Goal: Find specific page/section: Find specific page/section

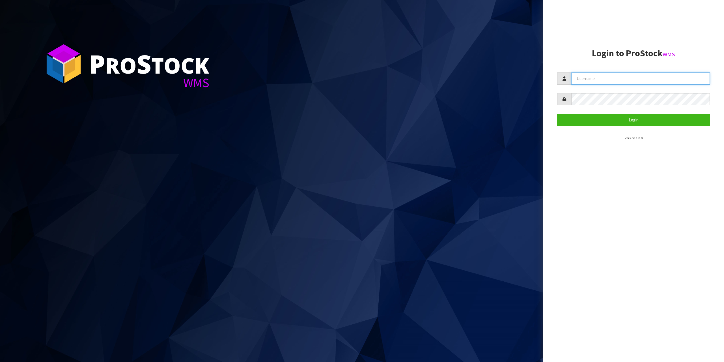
click at [617, 79] on input "text" at bounding box center [640, 78] width 139 height 12
type input "zubairmoolla"
click at [557, 114] on button "Login" at bounding box center [633, 120] width 153 height 12
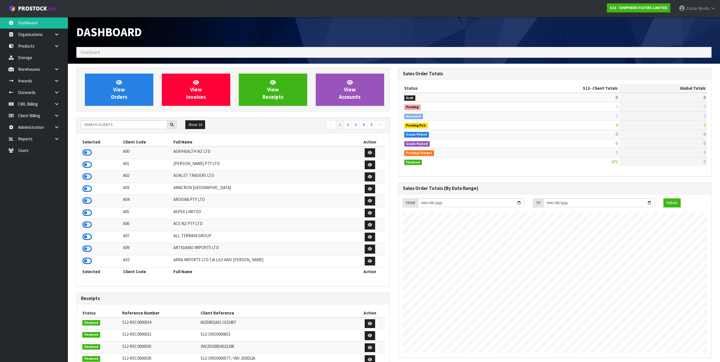
scroll to position [373, 321]
click at [132, 122] on input "text" at bounding box center [124, 124] width 86 height 9
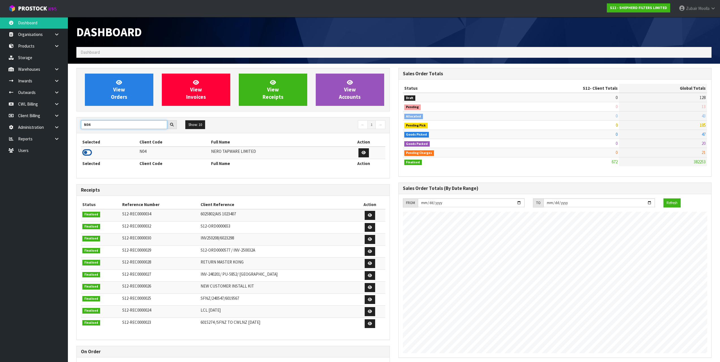
type input "N04"
click at [88, 151] on icon at bounding box center [87, 152] width 10 height 8
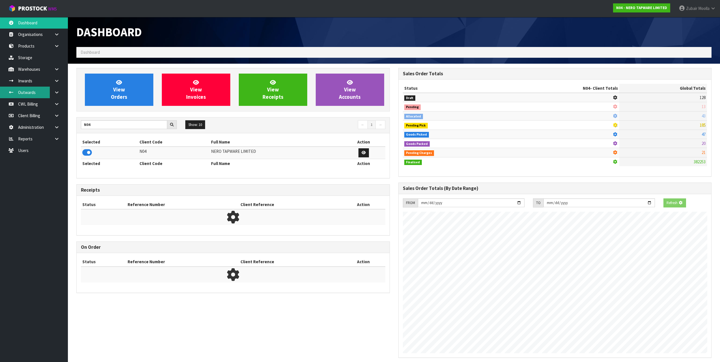
click at [34, 91] on link "Outwards" at bounding box center [34, 93] width 68 height 12
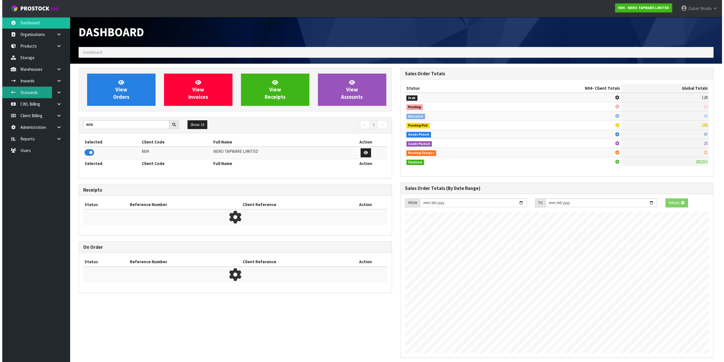
scroll to position [428, 321]
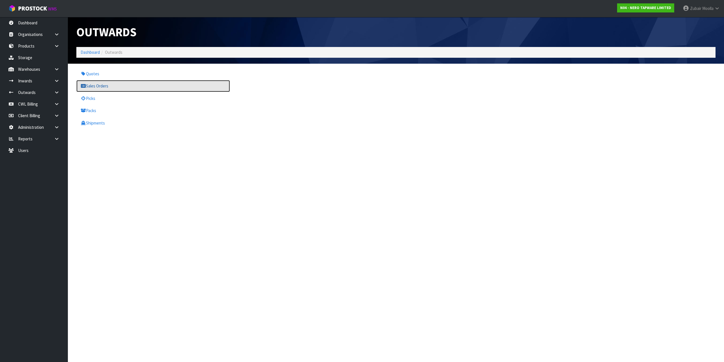
click at [92, 82] on link "Sales Orders" at bounding box center [153, 86] width 154 height 12
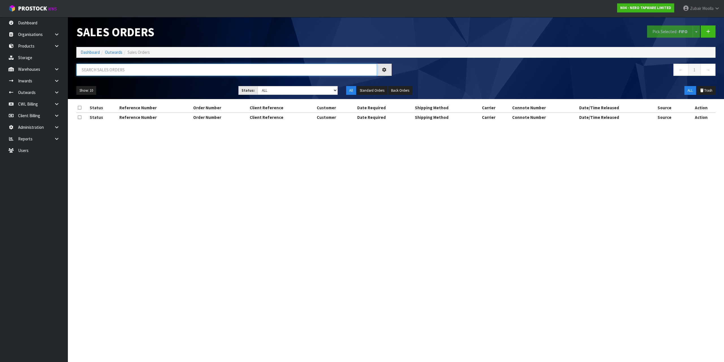
click at [113, 72] on input "text" at bounding box center [226, 70] width 301 height 12
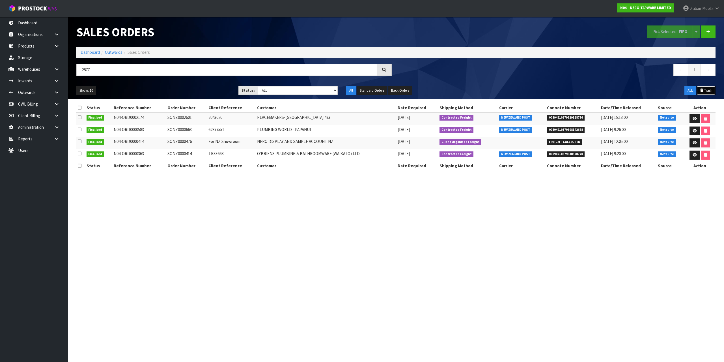
click at [707, 89] on button "Trash" at bounding box center [705, 90] width 19 height 9
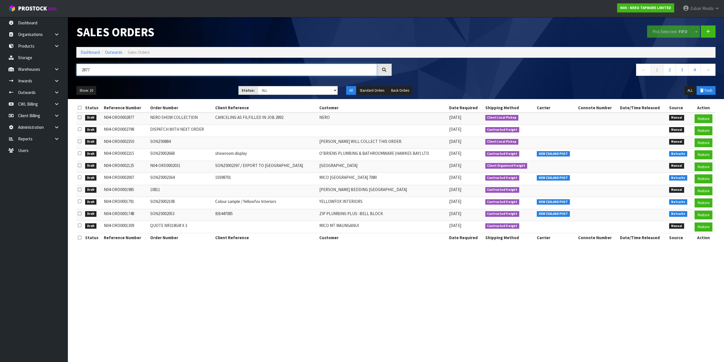
click at [157, 74] on input "2877" at bounding box center [226, 70] width 301 height 12
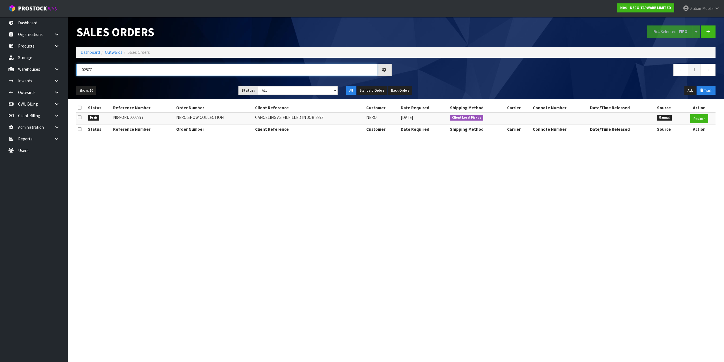
type input "02877"
click at [515, 213] on section "Sales Orders Pick Selected - FIFO Split button! FIFO - First In First Out FEFO …" at bounding box center [362, 181] width 724 height 362
click at [354, 306] on section "Sales Orders Pick Selected - FIFO Split button! FIFO - First In First Out FEFO …" at bounding box center [362, 181] width 724 height 362
click at [87, 72] on input "02877" at bounding box center [226, 70] width 301 height 12
